Goal: Information Seeking & Learning: Learn about a topic

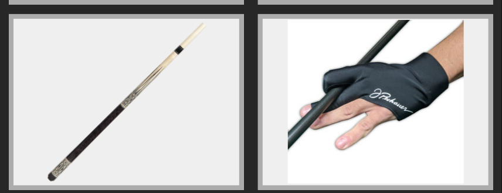
scroll to position [2924, 0]
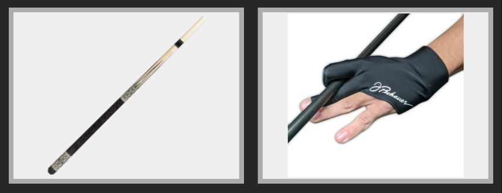
click at [149, 57] on figure at bounding box center [126, 96] width 235 height 176
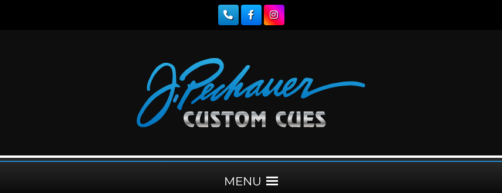
select select "********"
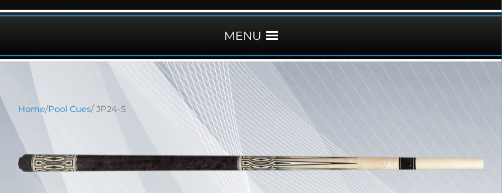
scroll to position [132, 0]
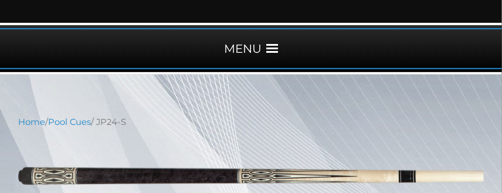
click at [268, 45] on span at bounding box center [272, 49] width 12 height 12
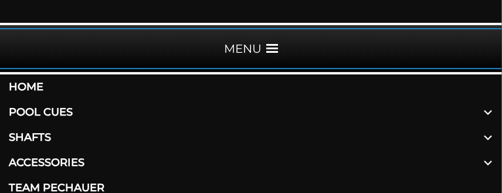
click at [486, 106] on span at bounding box center [488, 112] width 28 height 25
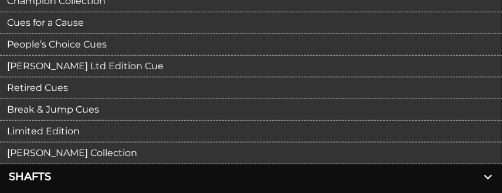
scroll to position [354, 0]
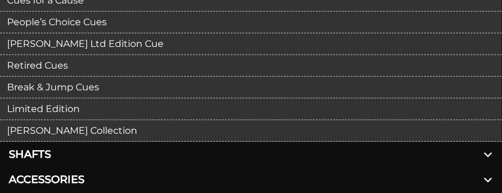
click at [55, 61] on link "Retired Cues" at bounding box center [251, 66] width 502 height 22
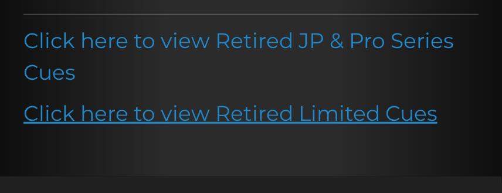
scroll to position [266, 0]
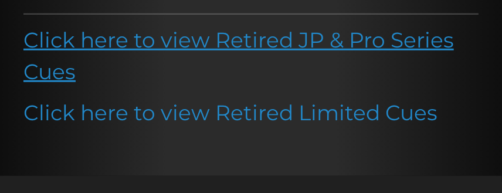
click at [201, 39] on link "Click here to view Retired JP & Pro Series Cues" at bounding box center [238, 55] width 430 height 57
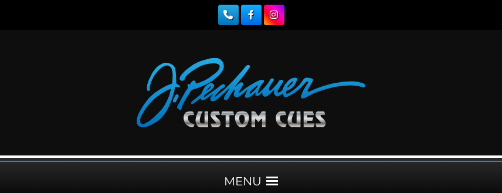
scroll to position [354, 0]
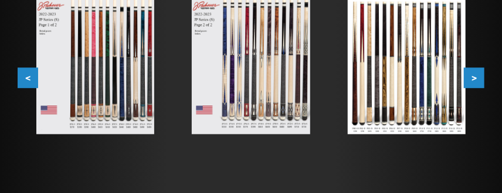
click at [227, 75] on img at bounding box center [251, 60] width 118 height 149
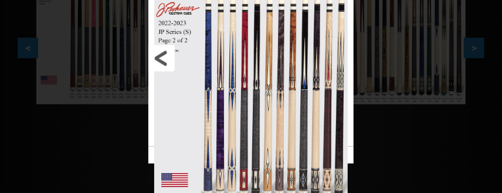
scroll to position [399, 0]
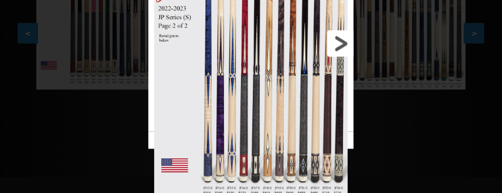
click at [330, 43] on link at bounding box center [307, 44] width 93 height 176
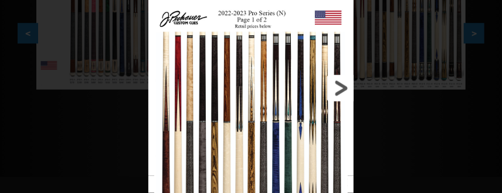
click at [344, 85] on link at bounding box center [307, 88] width 93 height 176
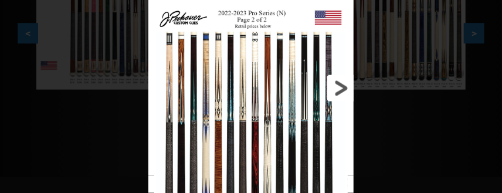
click at [335, 81] on link at bounding box center [307, 88] width 93 height 176
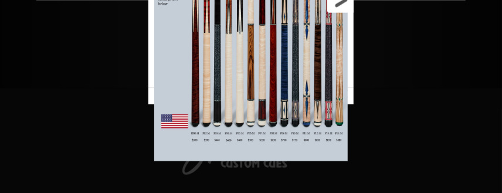
scroll to position [443, 0]
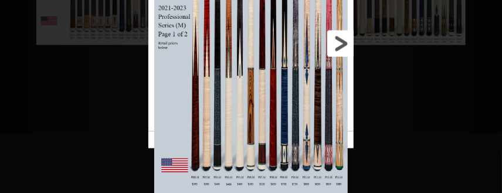
click at [335, 43] on link at bounding box center [307, 43] width 93 height 176
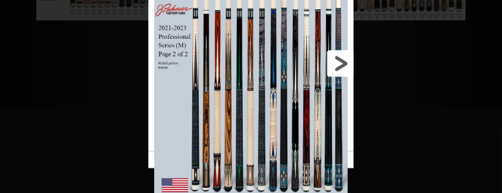
scroll to position [487, 0]
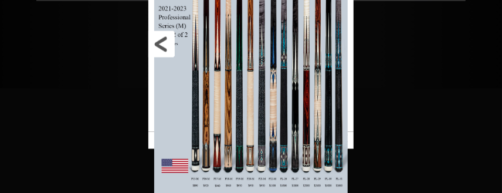
click at [195, 110] on link at bounding box center [194, 44] width 93 height 176
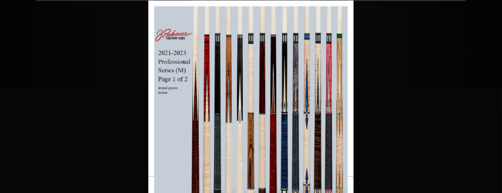
click at [124, 149] on div "Image 8 of 53" at bounding box center [251, 97] width 502 height 193
